Goal: Check status: Check status

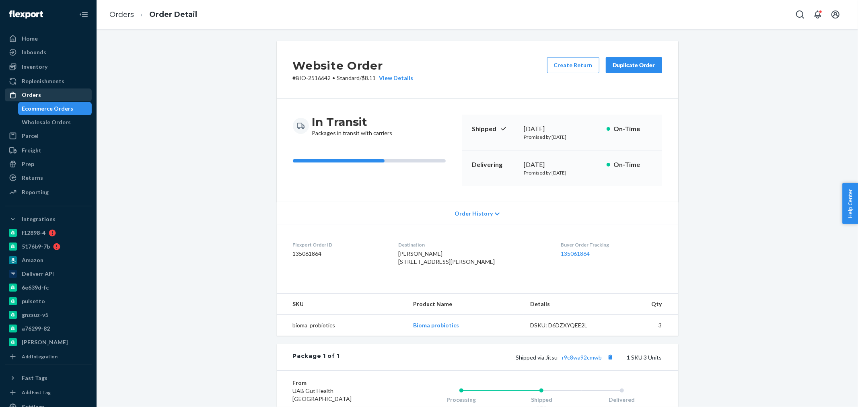
drag, startPoint x: 0, startPoint y: 0, endPoint x: 31, endPoint y: 94, distance: 98.7
click at [31, 94] on div "Orders" at bounding box center [31, 95] width 19 height 8
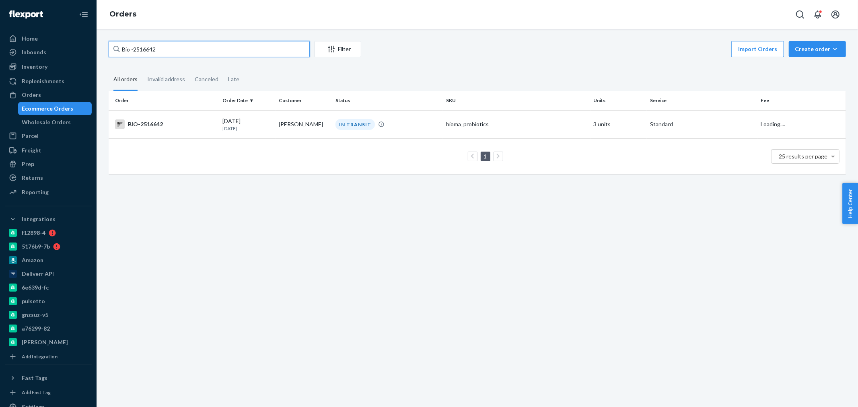
drag, startPoint x: 154, startPoint y: 50, endPoint x: 134, endPoint y: 50, distance: 20.1
click at [134, 50] on input "Bio -2516642" at bounding box center [209, 49] width 201 height 16
paste input "2520480"
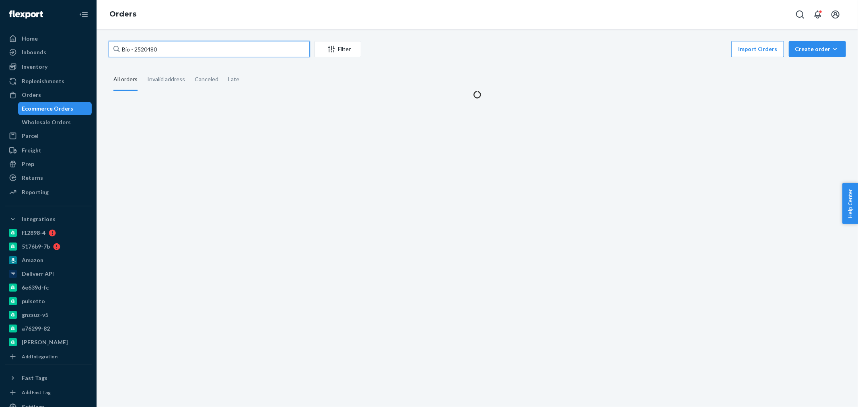
click at [134, 51] on input "Bio - 2520480" at bounding box center [209, 49] width 201 height 16
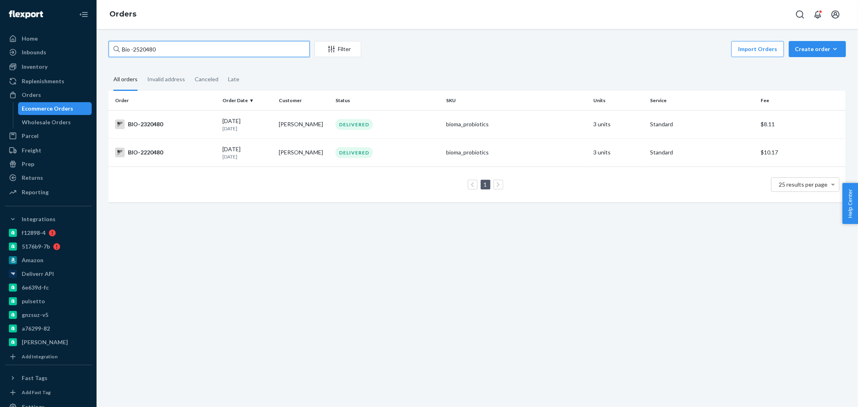
drag, startPoint x: 169, startPoint y: 50, endPoint x: 134, endPoint y: 45, distance: 35.7
click at [134, 45] on input "Bio -2520480" at bounding box center [209, 49] width 201 height 16
paste input "2520503"
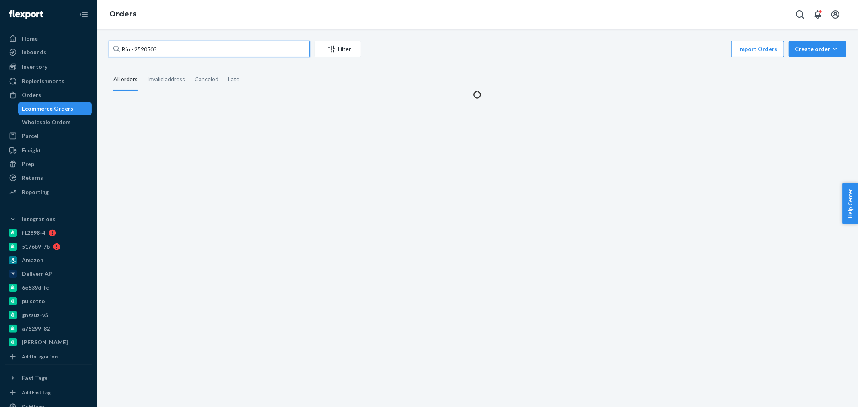
click at [134, 47] on input "Bio - 2520503" at bounding box center [209, 49] width 201 height 16
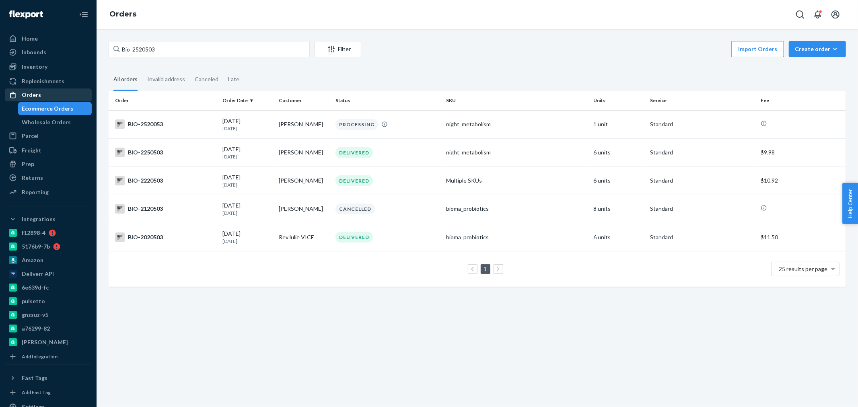
click at [43, 97] on div "Orders" at bounding box center [48, 94] width 85 height 11
drag, startPoint x: 170, startPoint y: 51, endPoint x: 133, endPoint y: 51, distance: 37.0
click at [133, 51] on input "Bio 2520503" at bounding box center [209, 49] width 201 height 16
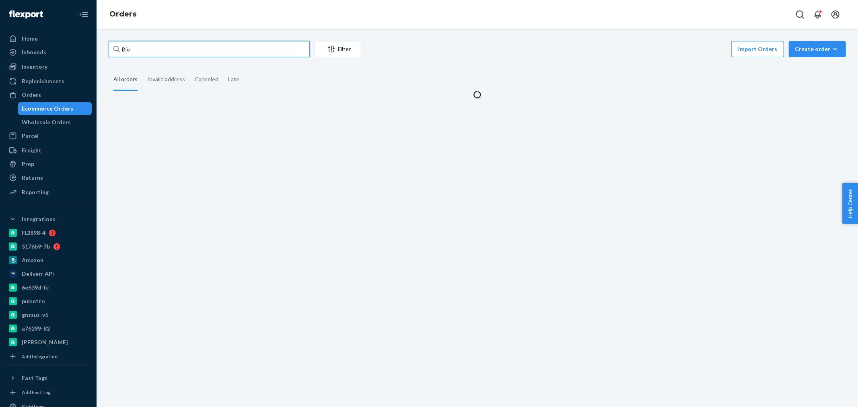
paste input "2520503"
click at [134, 50] on input "Bio 2520503" at bounding box center [209, 49] width 201 height 16
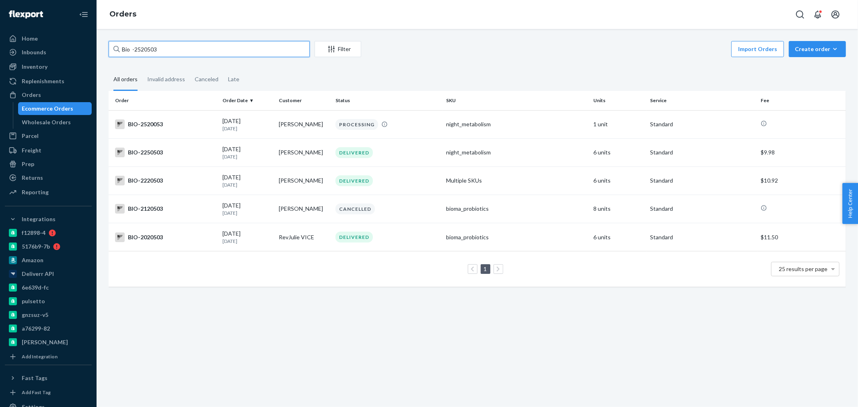
drag, startPoint x: 169, startPoint y: 50, endPoint x: 134, endPoint y: 50, distance: 35.0
click at [134, 50] on input "Bio -2520503" at bounding box center [209, 49] width 201 height 16
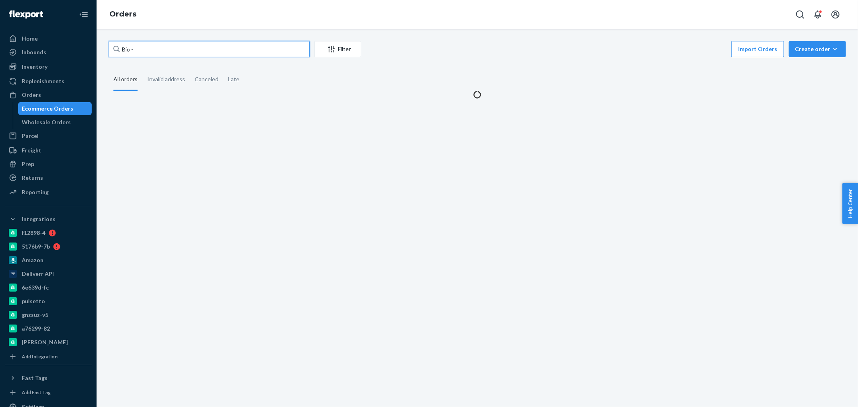
paste input "2508227"
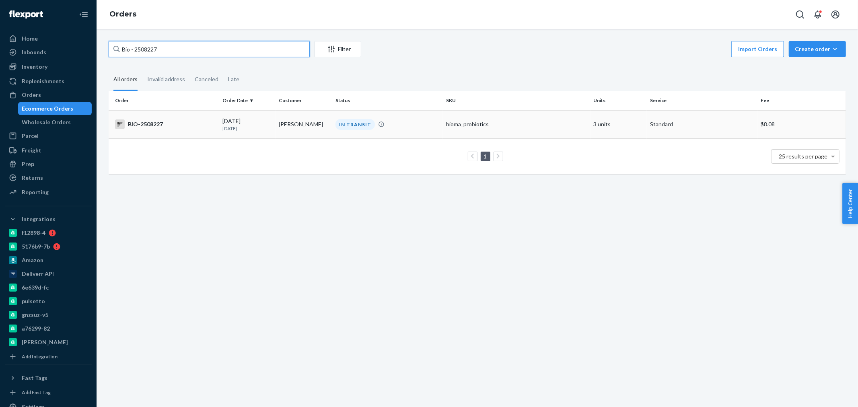
type input "Bio - 2508227"
click at [193, 125] on div "BIO-2508227" at bounding box center [165, 124] width 101 height 10
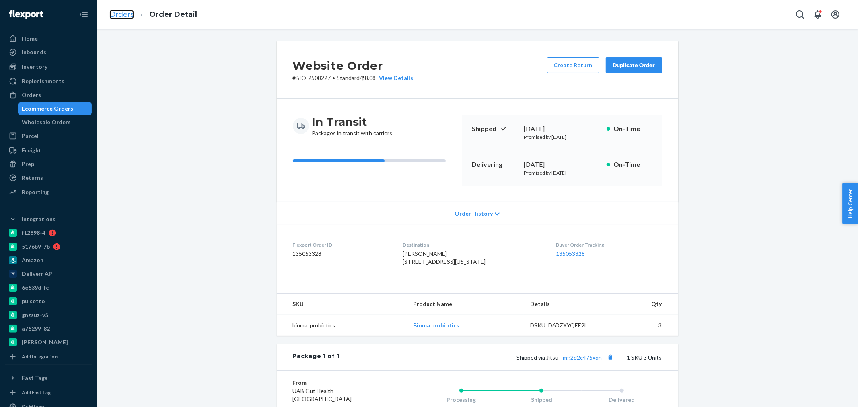
click at [124, 12] on link "Orders" at bounding box center [121, 14] width 25 height 9
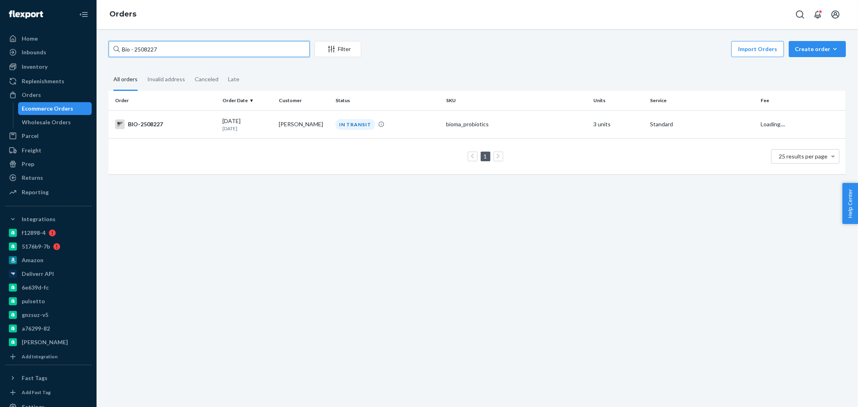
drag, startPoint x: 141, startPoint y: 50, endPoint x: 134, endPoint y: 50, distance: 7.6
click at [134, 50] on input "Bio - 2508227" at bounding box center [209, 49] width 201 height 16
paste input "2520480"
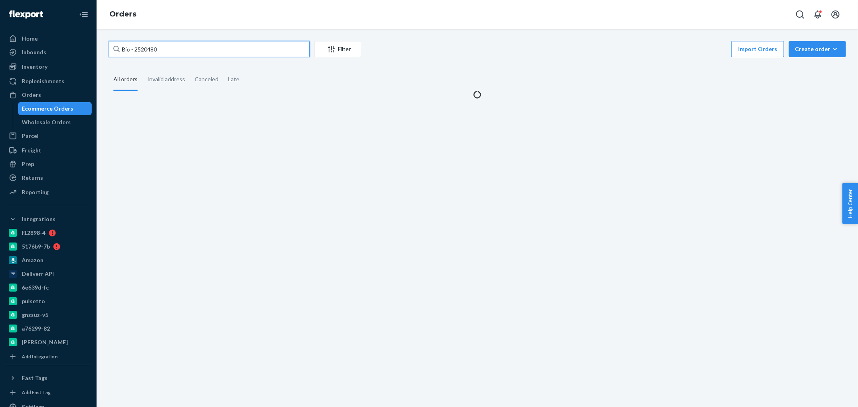
click at [136, 49] on input "Bio - 2520480" at bounding box center [209, 49] width 201 height 16
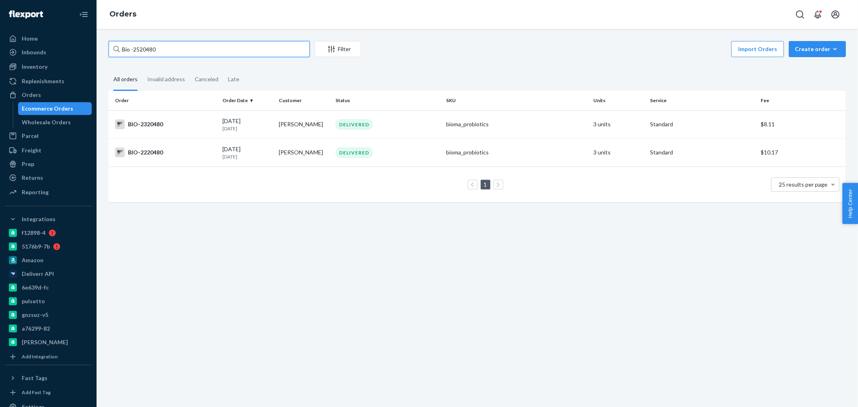
drag, startPoint x: 165, startPoint y: 49, endPoint x: 132, endPoint y: 48, distance: 33.8
click at [132, 48] on input "Bio -2520480" at bounding box center [209, 49] width 201 height 16
paste input "2520480"
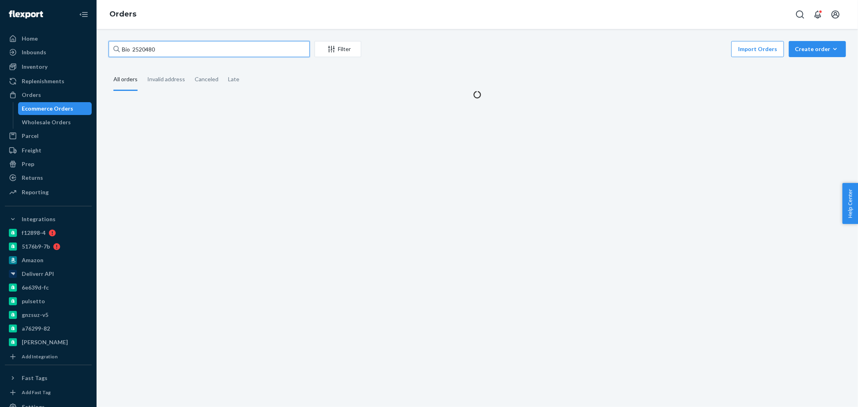
click at [136, 45] on input "Bio 2520480" at bounding box center [209, 49] width 201 height 16
click at [133, 49] on input "Bio 2520480" at bounding box center [209, 49] width 201 height 16
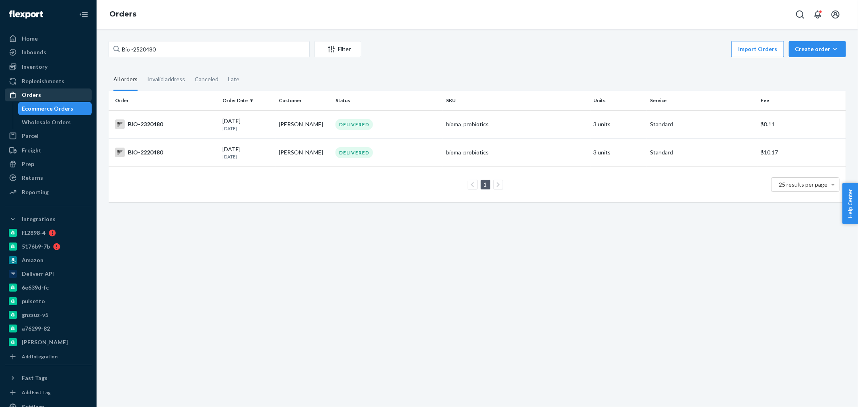
click at [34, 89] on div "Orders" at bounding box center [48, 94] width 85 height 11
drag, startPoint x: 173, startPoint y: 49, endPoint x: 132, endPoint y: 48, distance: 41.8
click at [132, 48] on input "Bio -2520480" at bounding box center [209, 49] width 201 height 16
paste input "2508227"
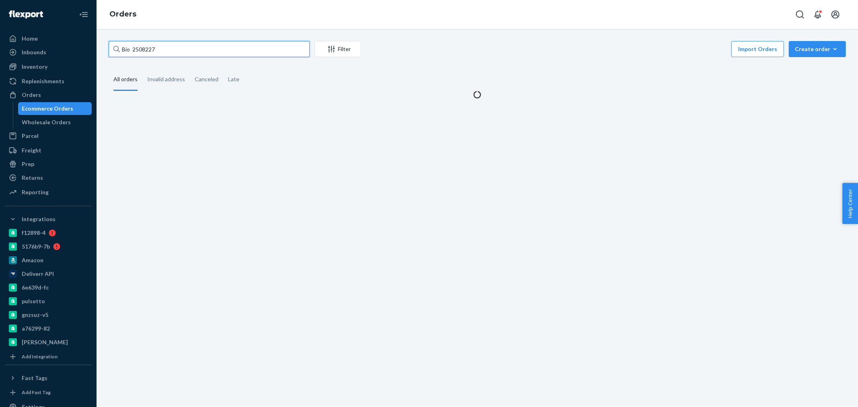
click at [132, 49] on input "Bio 2508227" at bounding box center [209, 49] width 201 height 16
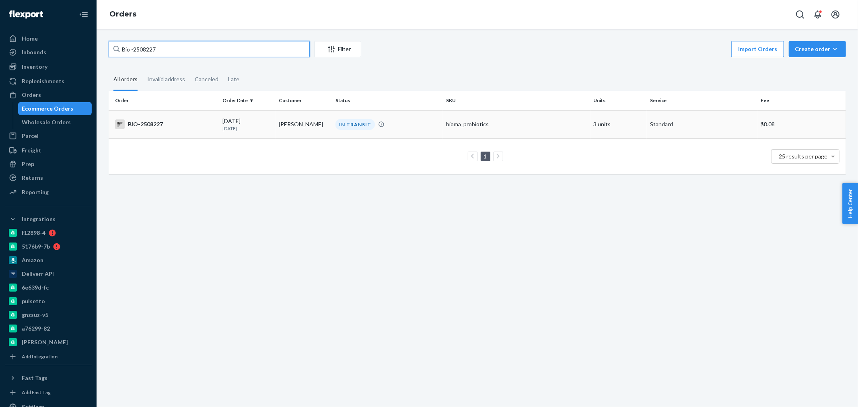
type input "Bio -2508227"
click at [191, 133] on td "BIO-2508227" at bounding box center [164, 124] width 111 height 28
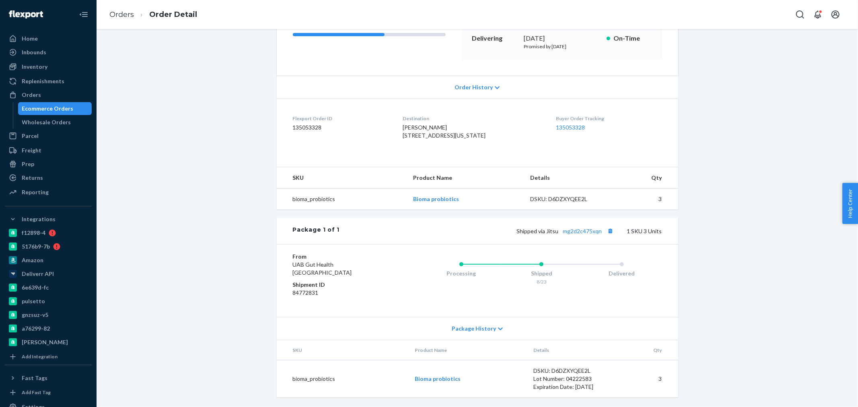
scroll to position [142, 0]
drag, startPoint x: 608, startPoint y: 230, endPoint x: 383, endPoint y: 198, distance: 227.0
click at [608, 230] on button "Copy tracking number" at bounding box center [610, 231] width 10 height 10
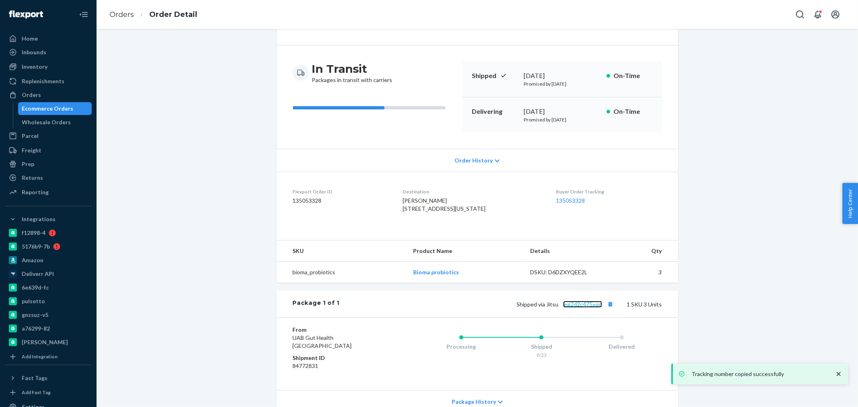
click at [582, 308] on link "mg2d2c475xqn" at bounding box center [582, 304] width 39 height 7
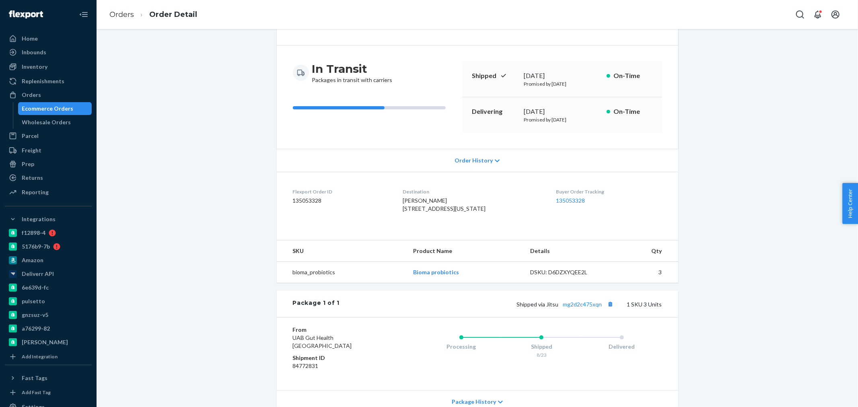
drag, startPoint x: 25, startPoint y: 93, endPoint x: 99, endPoint y: 54, distance: 83.1
click at [26, 92] on div "Orders" at bounding box center [31, 95] width 19 height 8
